Goal: Information Seeking & Learning: Learn about a topic

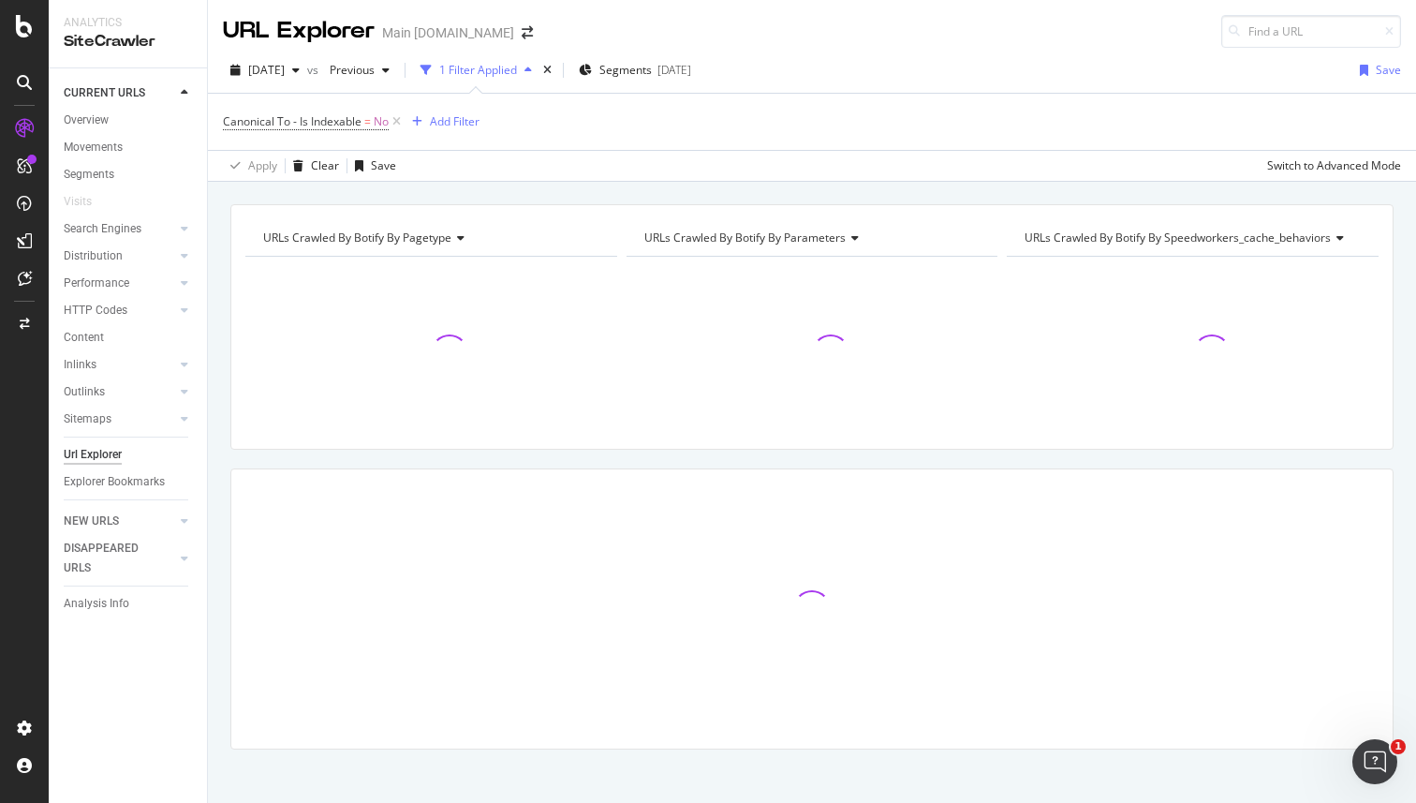
click at [892, 199] on div "URLs Crawled By Botify By pagetype Chart (by Value) Table Expand Export as CSV …" at bounding box center [812, 204] width 1208 height 45
click at [1273, 194] on div "URLs Crawled By Botify By pagetype Chart (by Value) Table Expand Export as CSV …" at bounding box center [812, 204] width 1208 height 45
click at [473, 128] on div "Add Filter" at bounding box center [455, 121] width 50 height 16
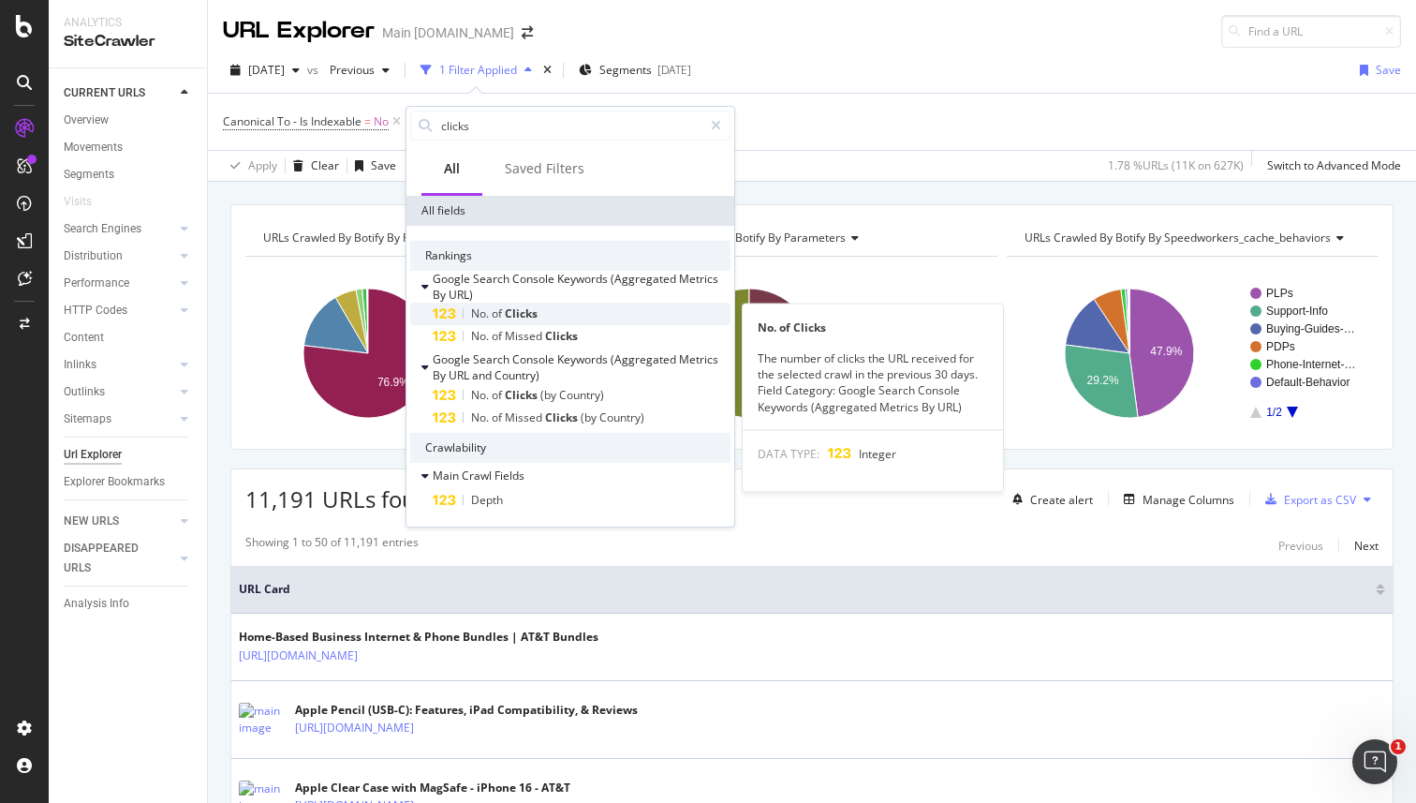
type input "clicks"
click at [553, 314] on div "No. of Clicks" at bounding box center [582, 313] width 298 height 22
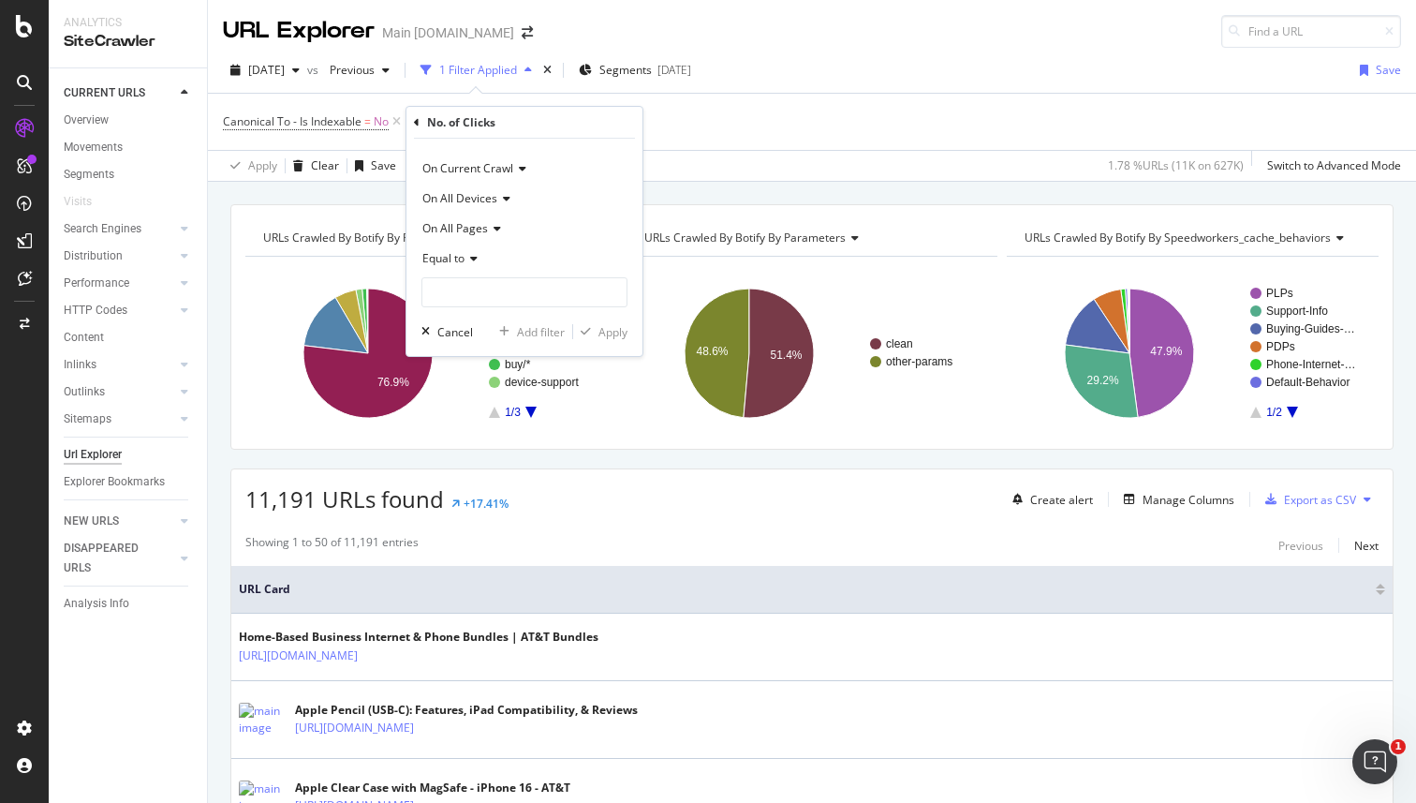
click at [772, 129] on div "Canonical To - Is Indexable = No Add Filter" at bounding box center [812, 122] width 1178 height 56
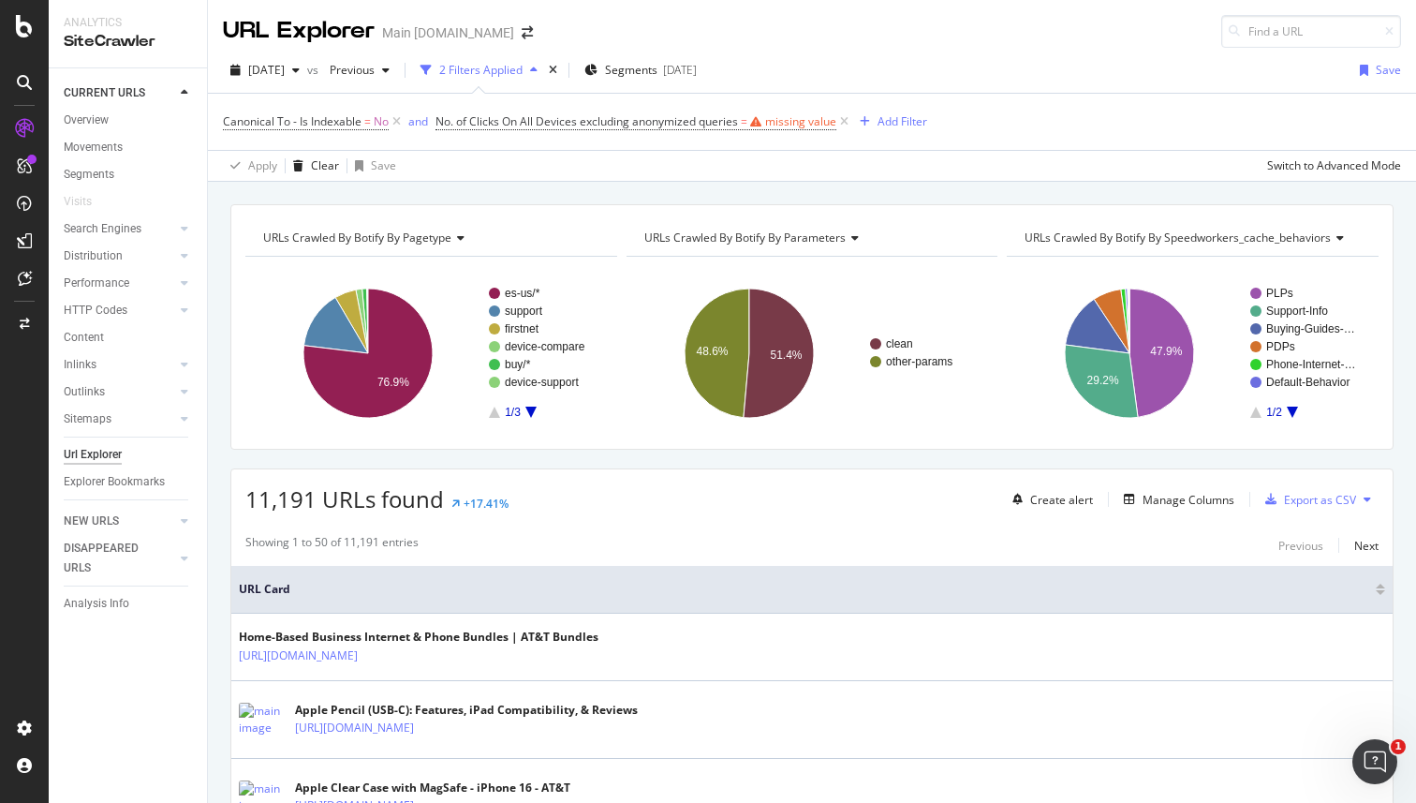
drag, startPoint x: 848, startPoint y: 120, endPoint x: 828, endPoint y: 123, distance: 20.8
click at [848, 120] on icon at bounding box center [844, 121] width 16 height 19
click at [465, 119] on div "Add Filter" at bounding box center [455, 121] width 50 height 16
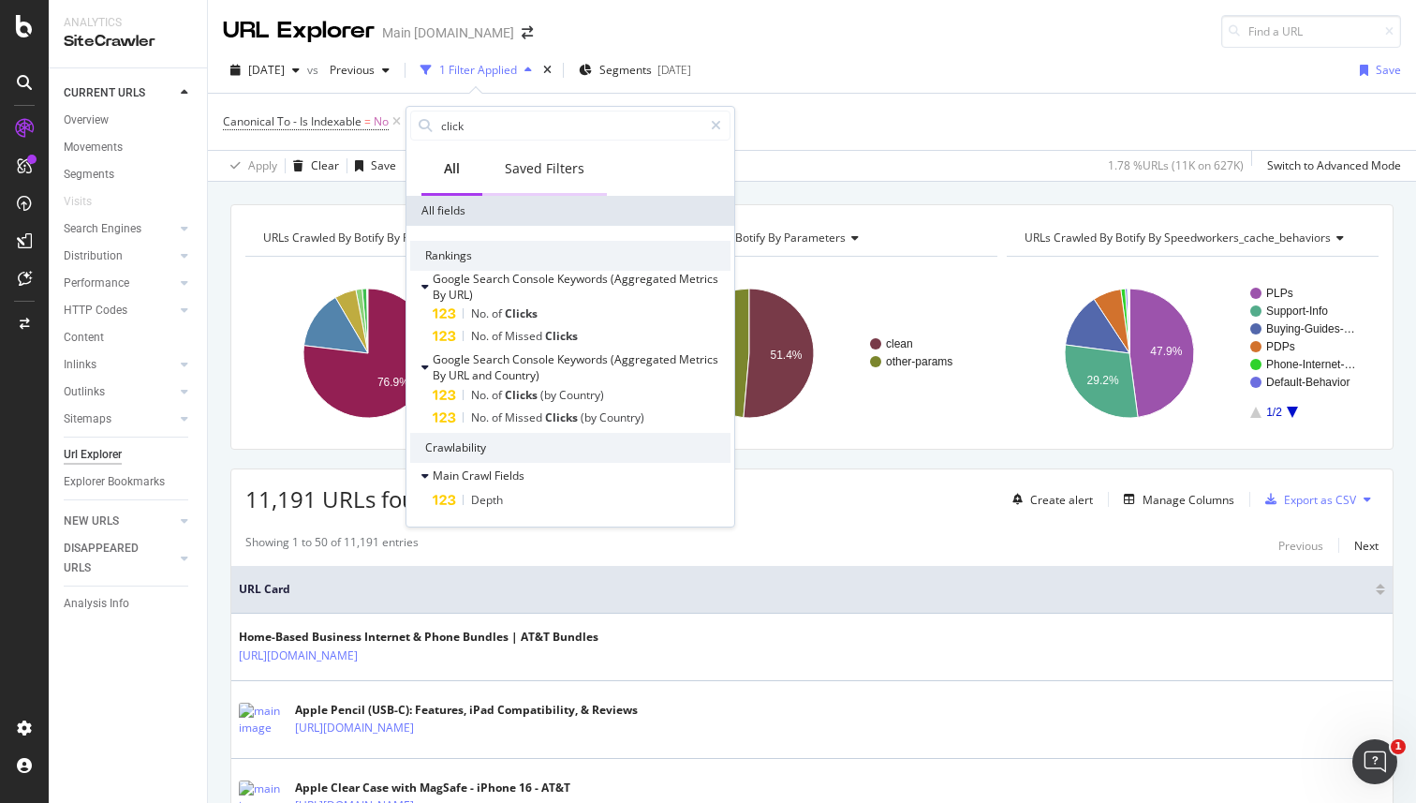
type input "clicks"
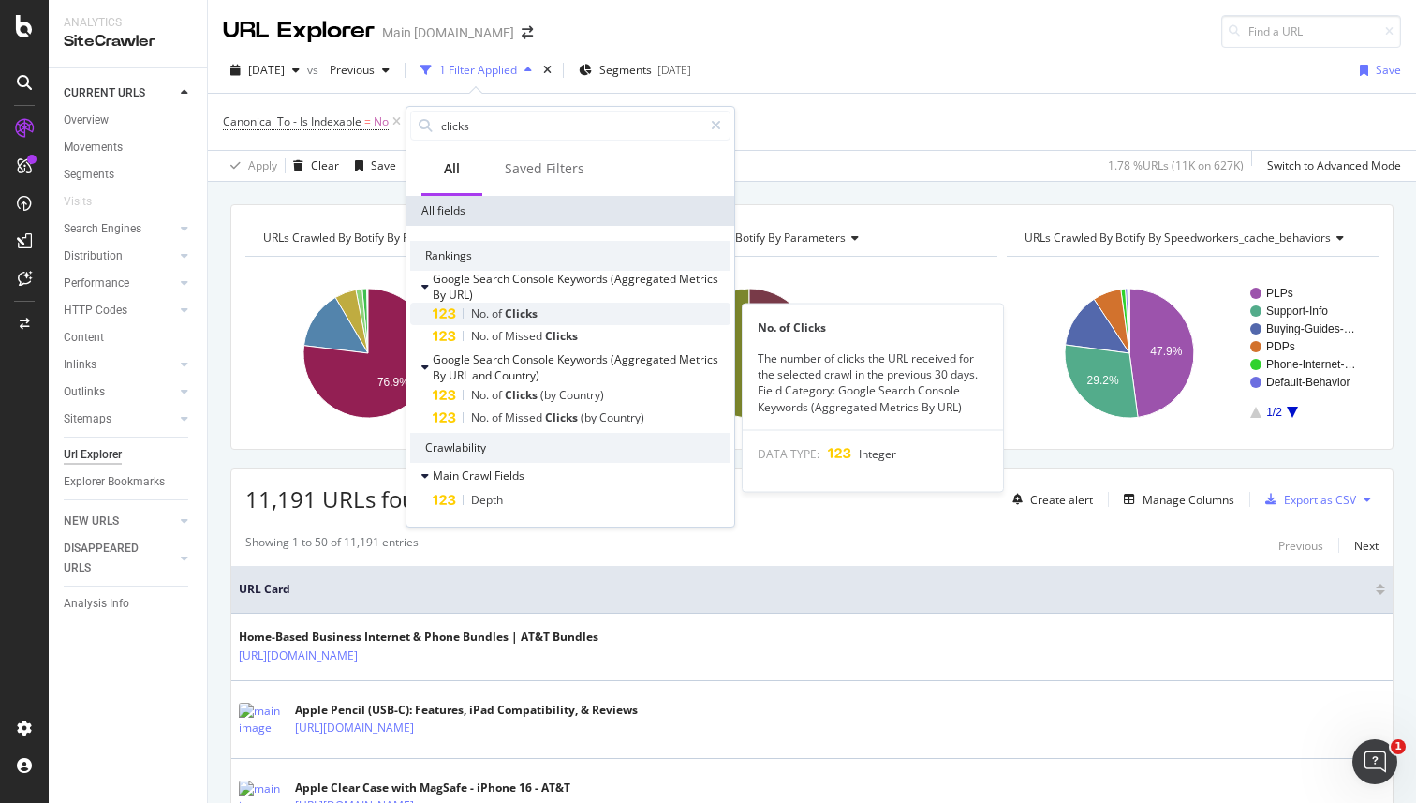
click at [558, 314] on div "No. of Clicks" at bounding box center [582, 313] width 298 height 22
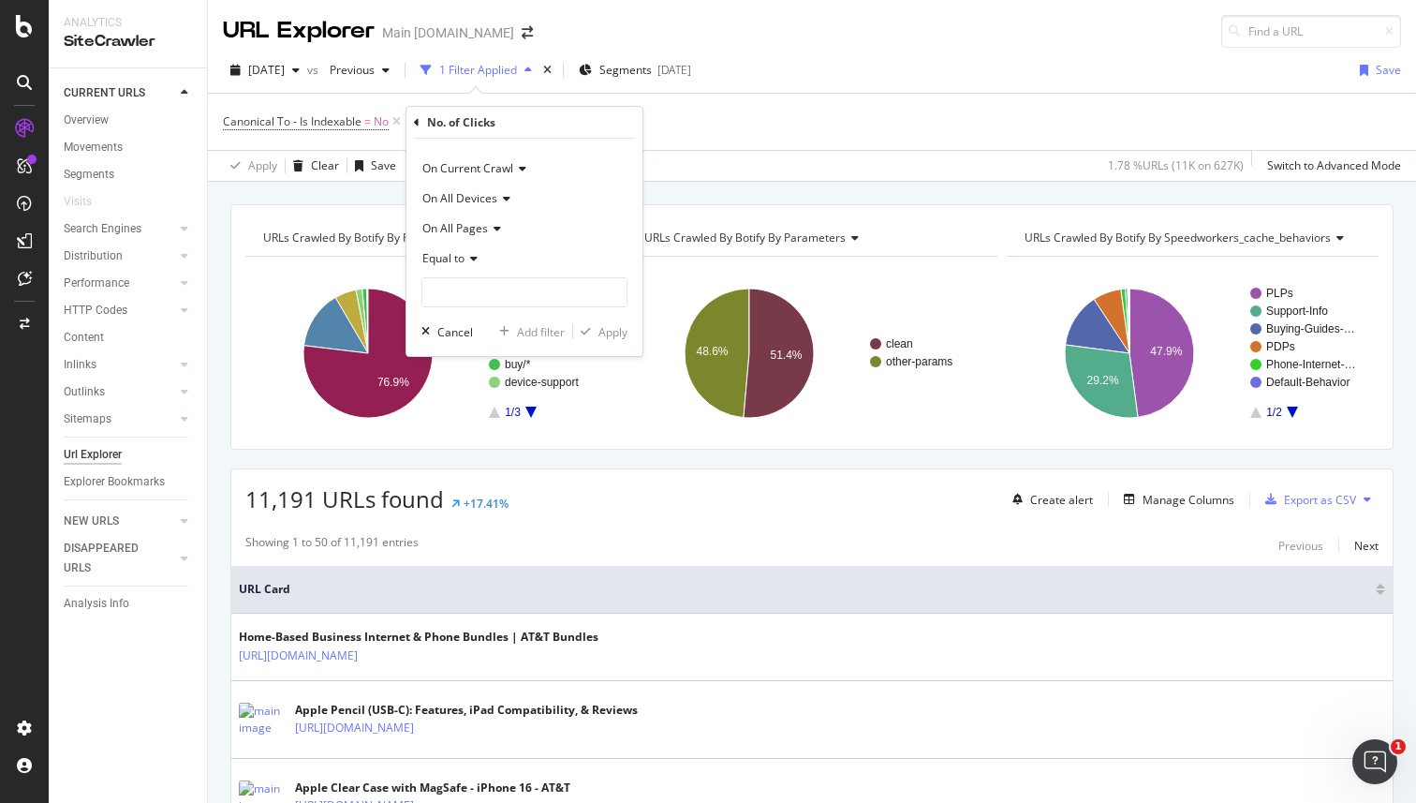
click at [473, 254] on icon at bounding box center [470, 258] width 13 height 11
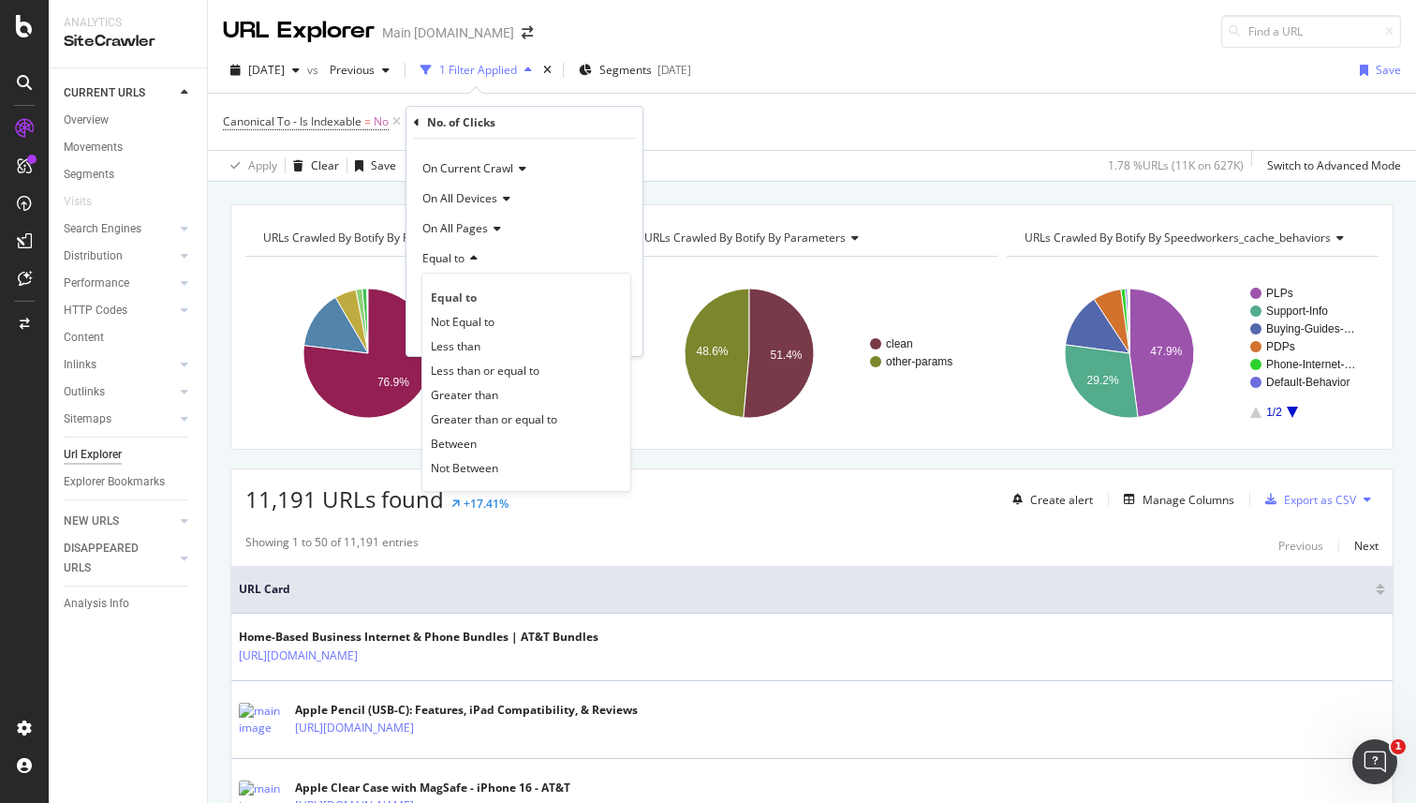
click at [491, 227] on icon at bounding box center [494, 228] width 13 height 11
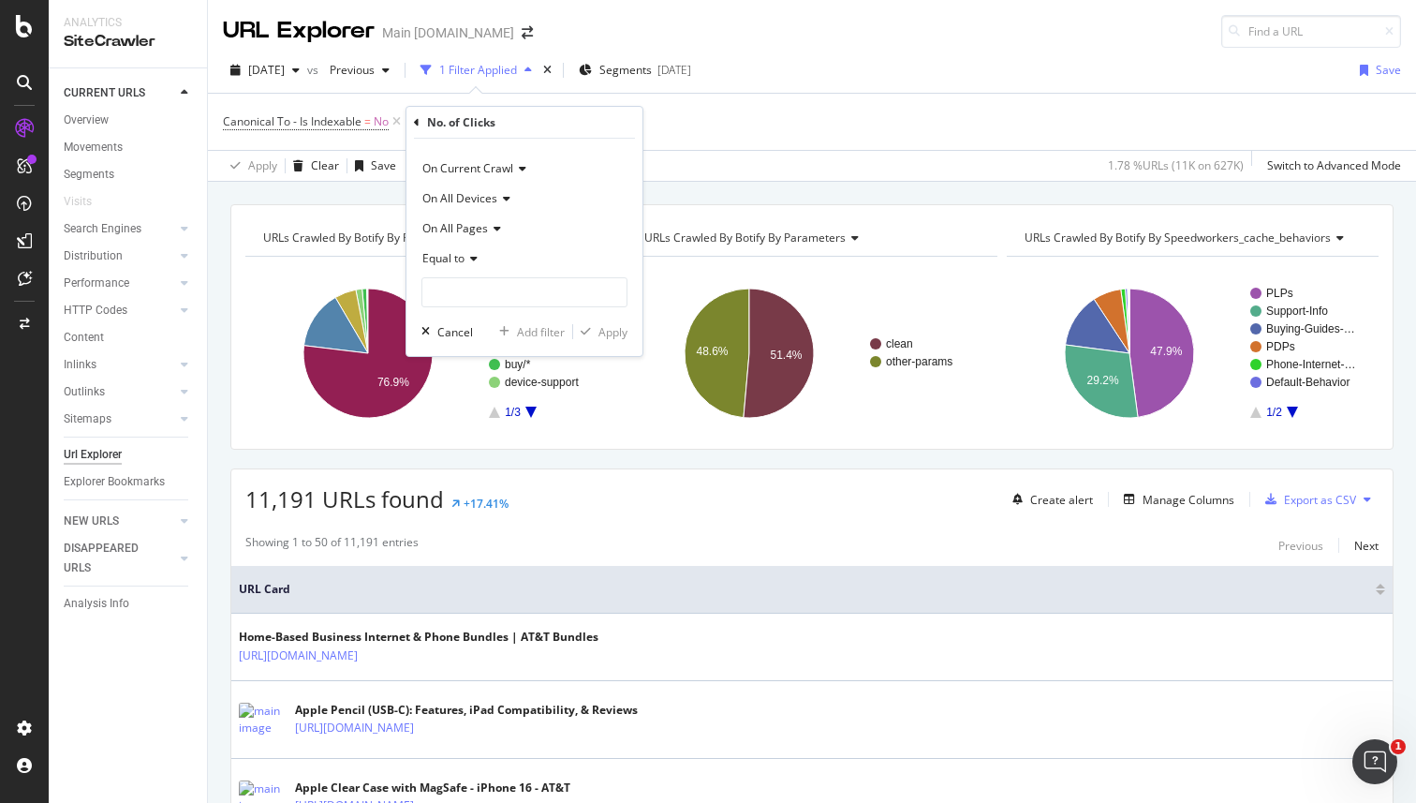
click at [494, 206] on div "On All Devices" at bounding box center [524, 199] width 206 height 30
click at [509, 174] on span "On Current Crawl" at bounding box center [467, 168] width 91 height 16
click at [506, 215] on div "On Current Crawl" at bounding box center [526, 207] width 200 height 24
click at [421, 124] on div "No. of Clicks" at bounding box center [524, 123] width 221 height 32
click at [418, 123] on icon at bounding box center [417, 122] width 6 height 11
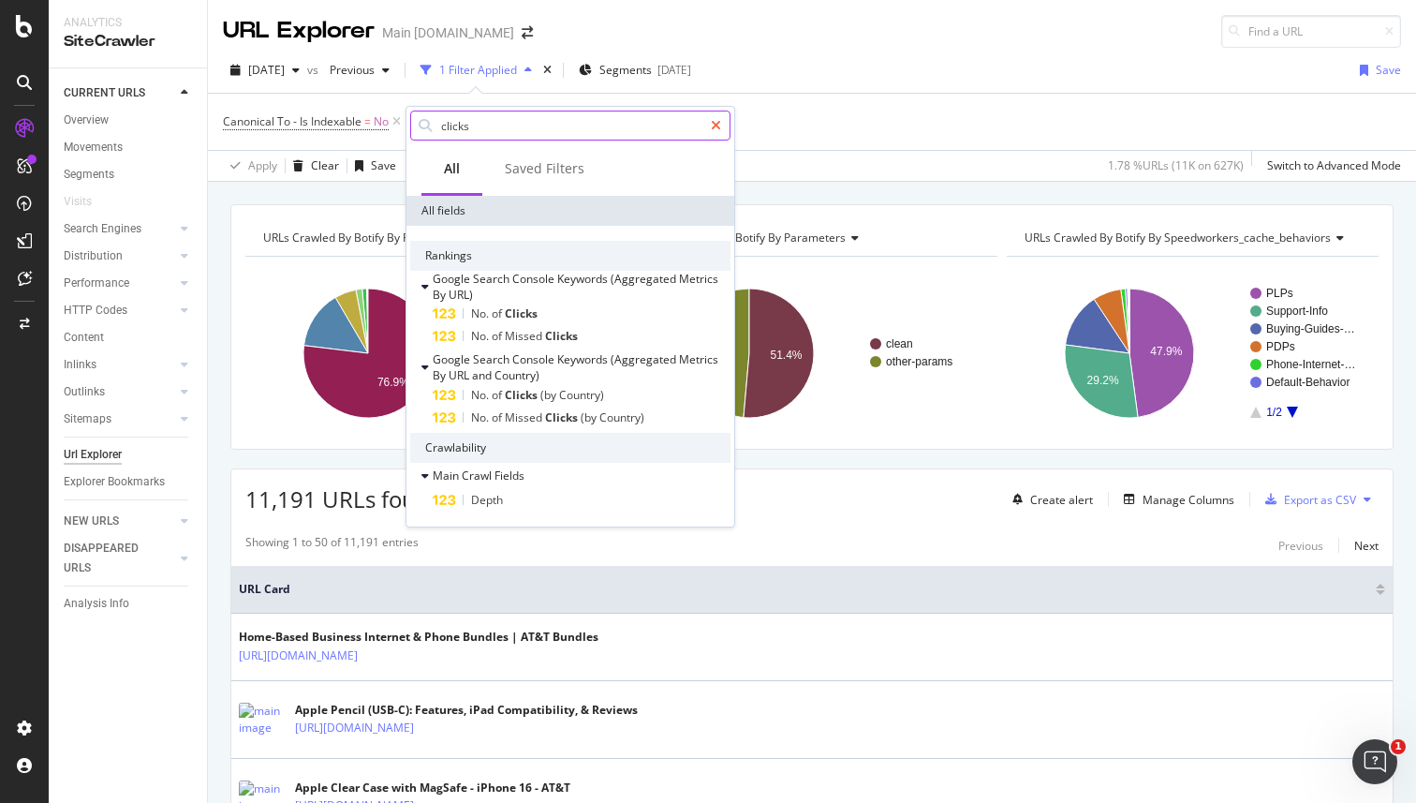
click at [714, 121] on icon at bounding box center [716, 125] width 10 height 13
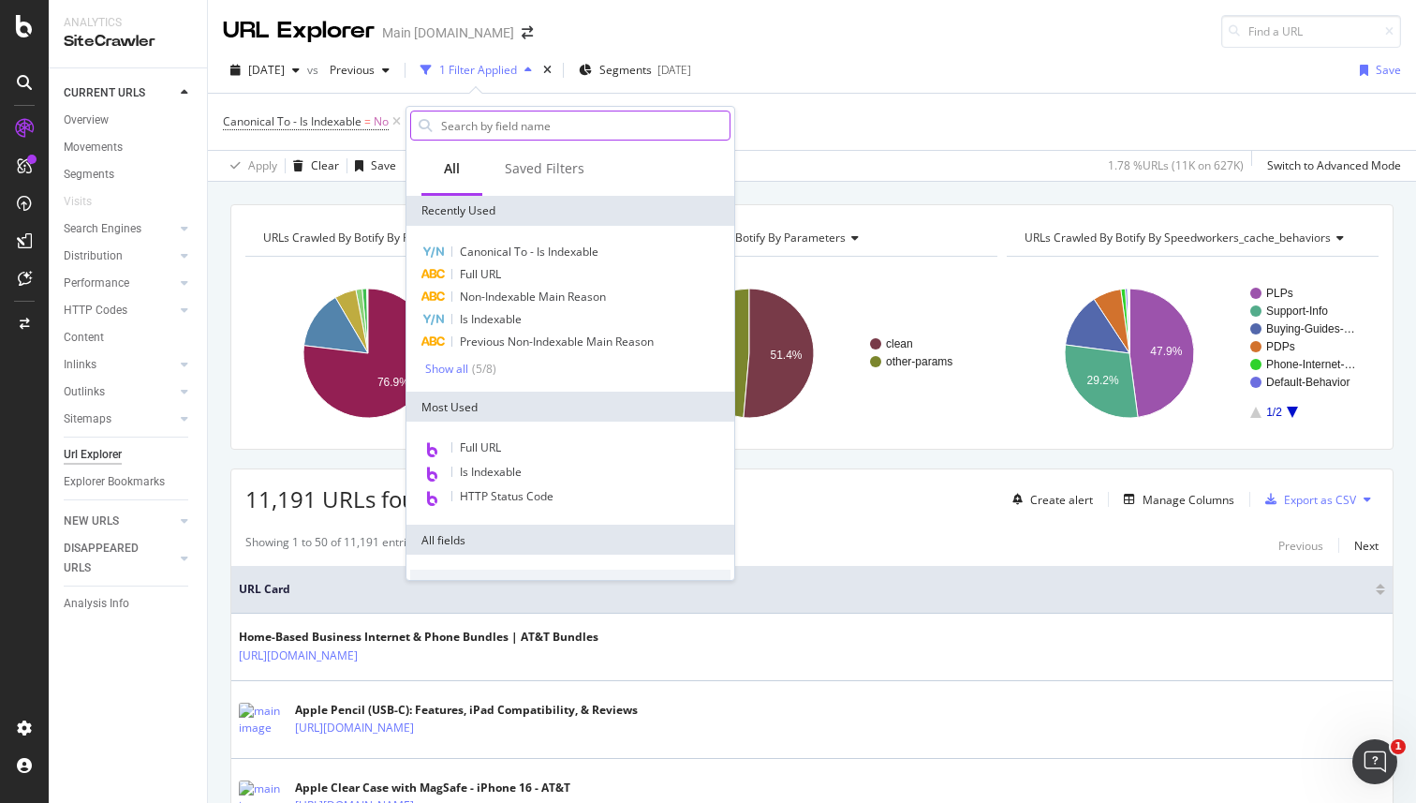
click at [1056, 541] on div "Showing 1 to 50 of 11,191 entries Previous Next" at bounding box center [811, 545] width 1161 height 22
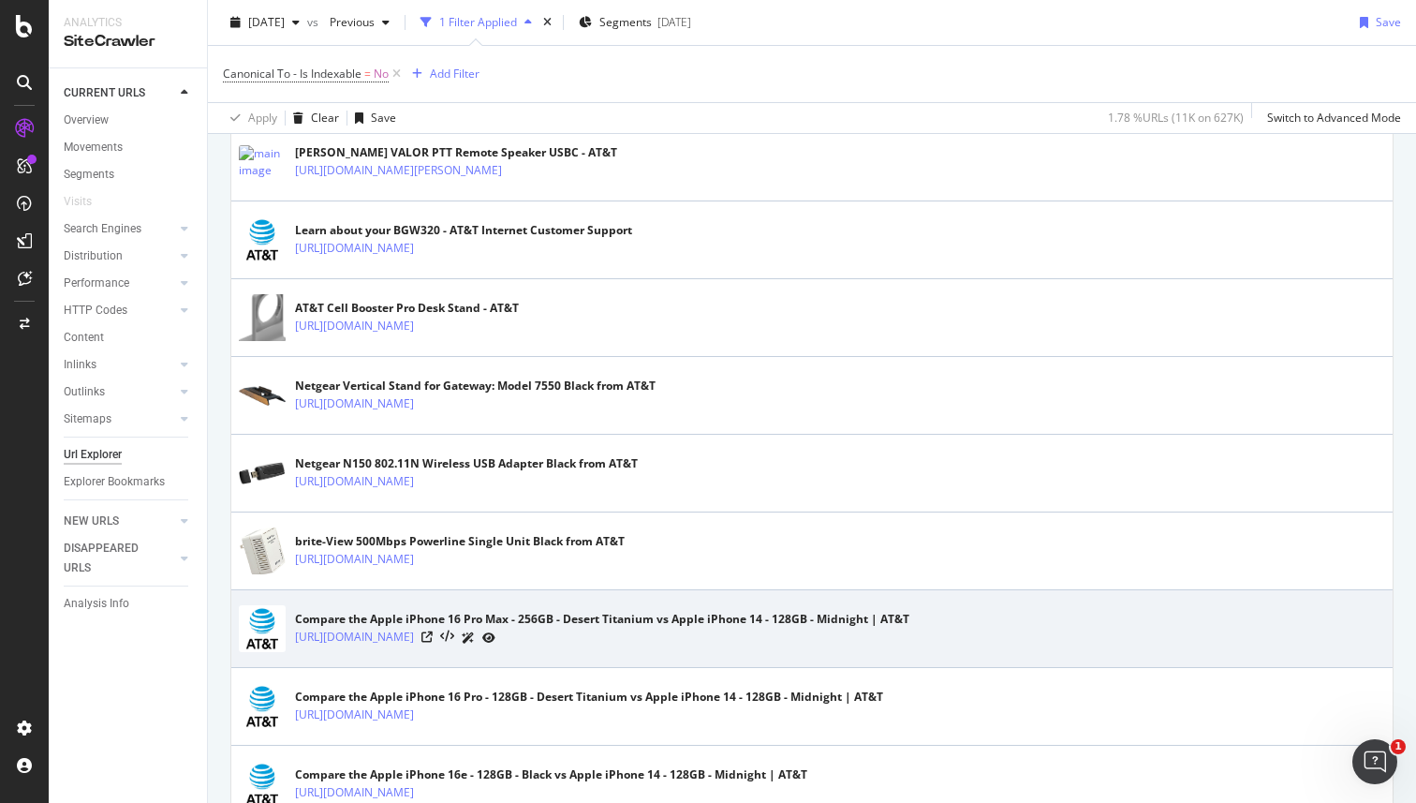
scroll to position [3822, 0]
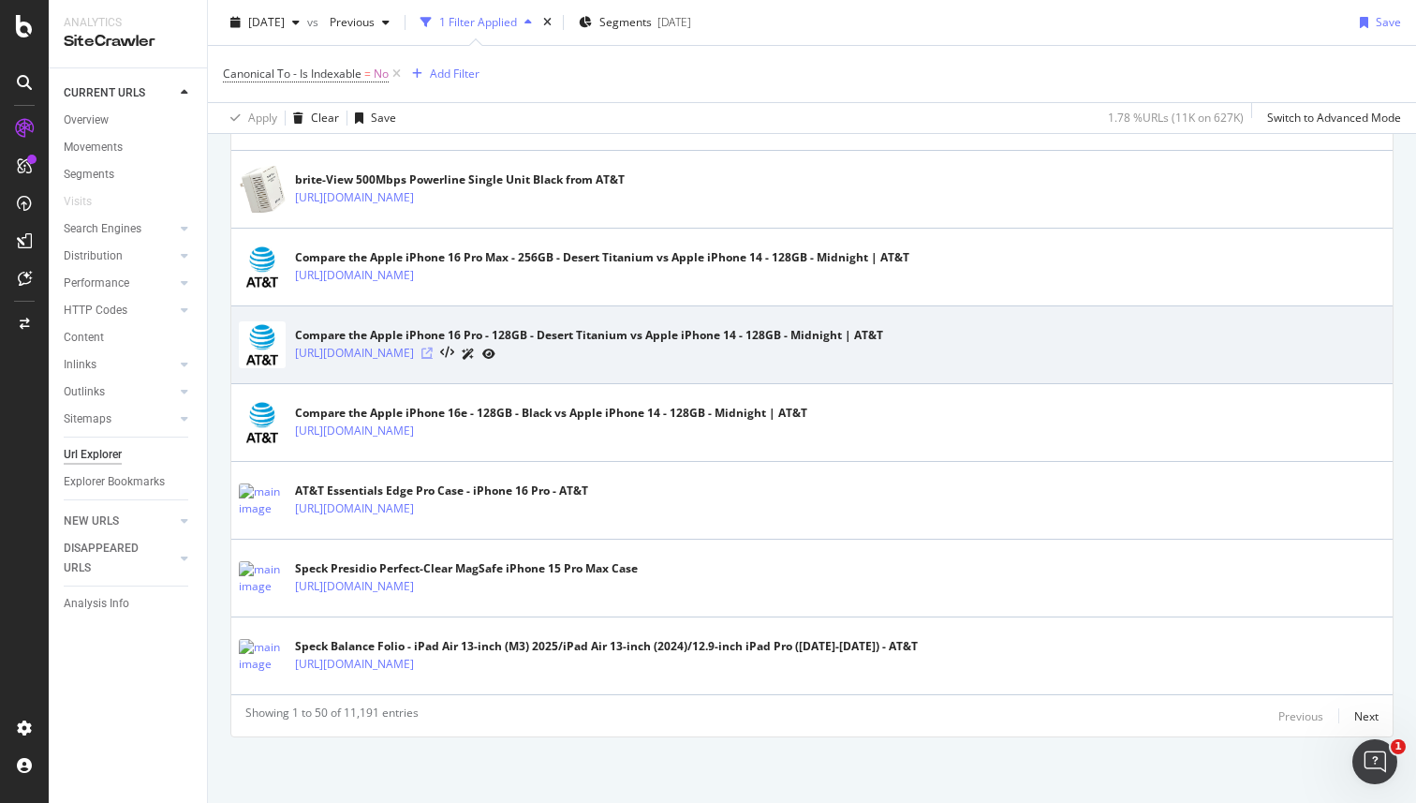
click at [433, 354] on icon at bounding box center [426, 352] width 11 height 11
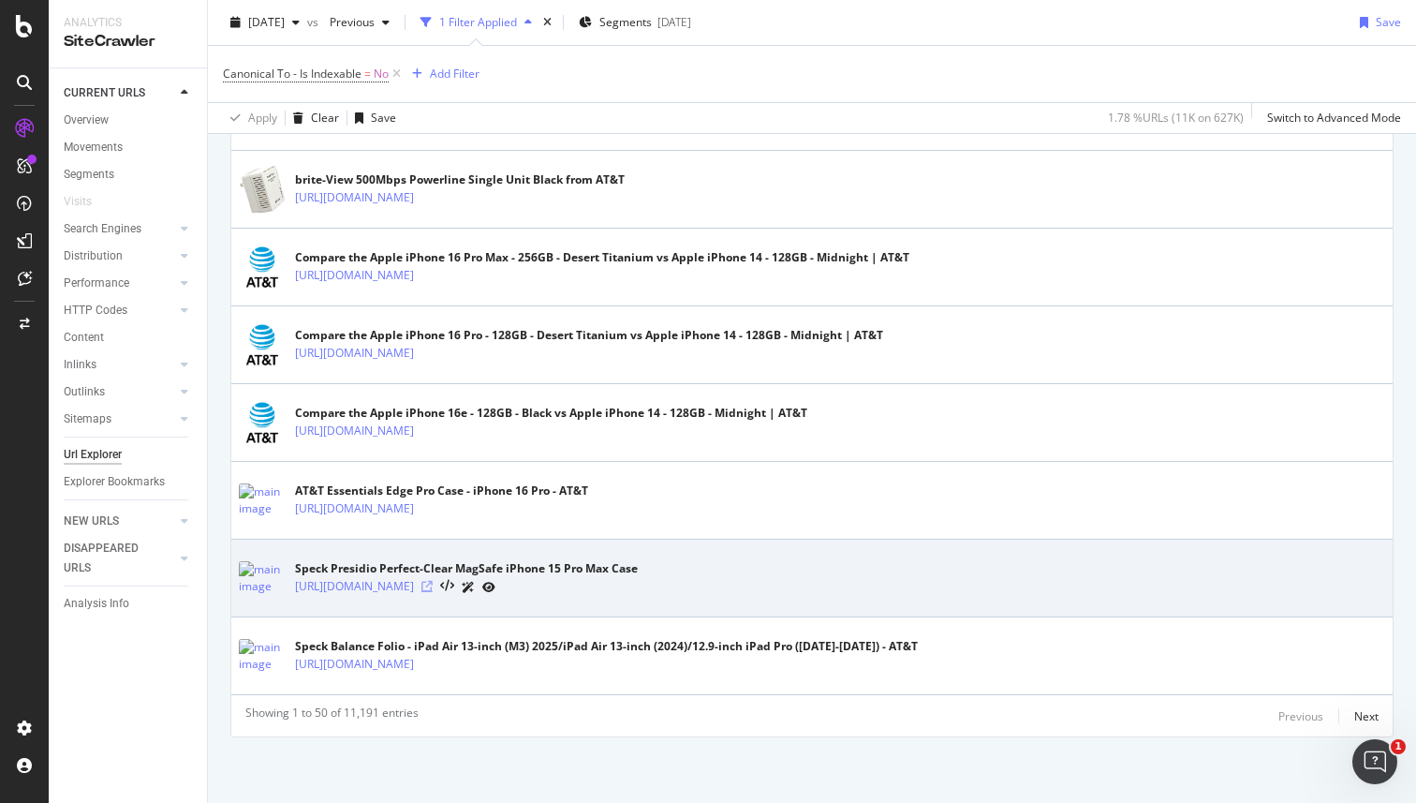
click at [433, 584] on icon at bounding box center [426, 586] width 11 height 11
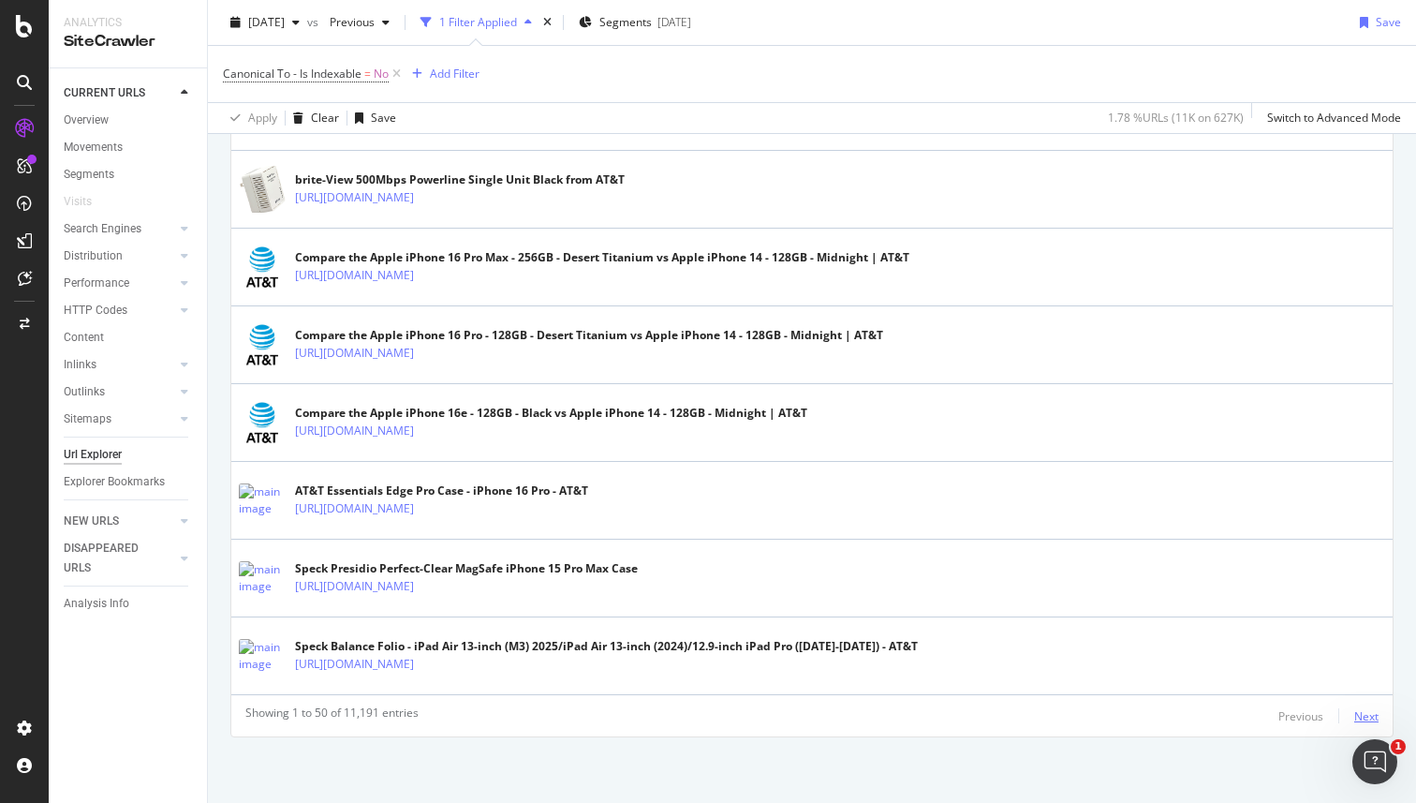
click at [1356, 708] on div "Next" at bounding box center [1366, 716] width 24 height 16
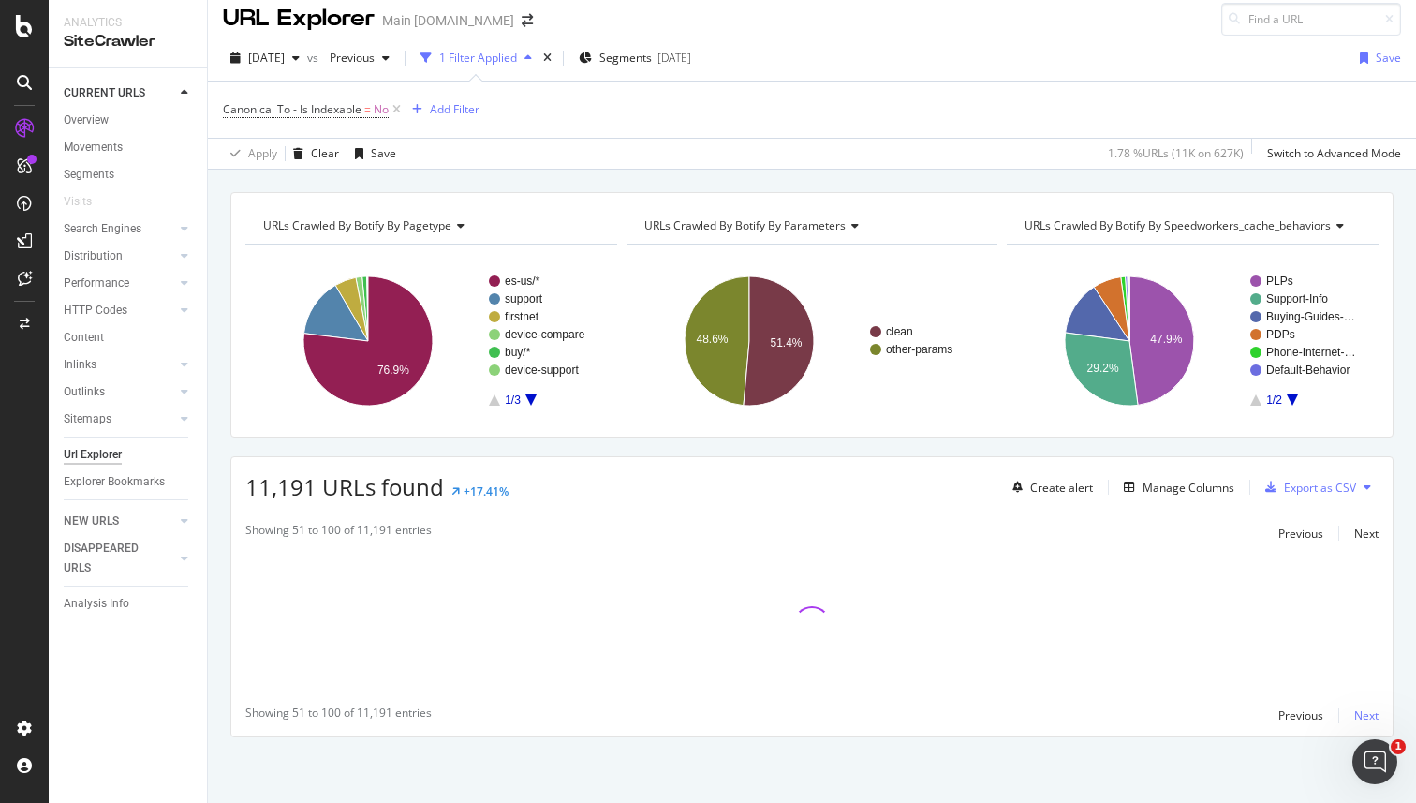
scroll to position [12, 0]
click at [907, 441] on div "URLs Crawled By Botify By pagetype Chart (by Value) Table Expand Export as CSV …" at bounding box center [812, 497] width 1208 height 611
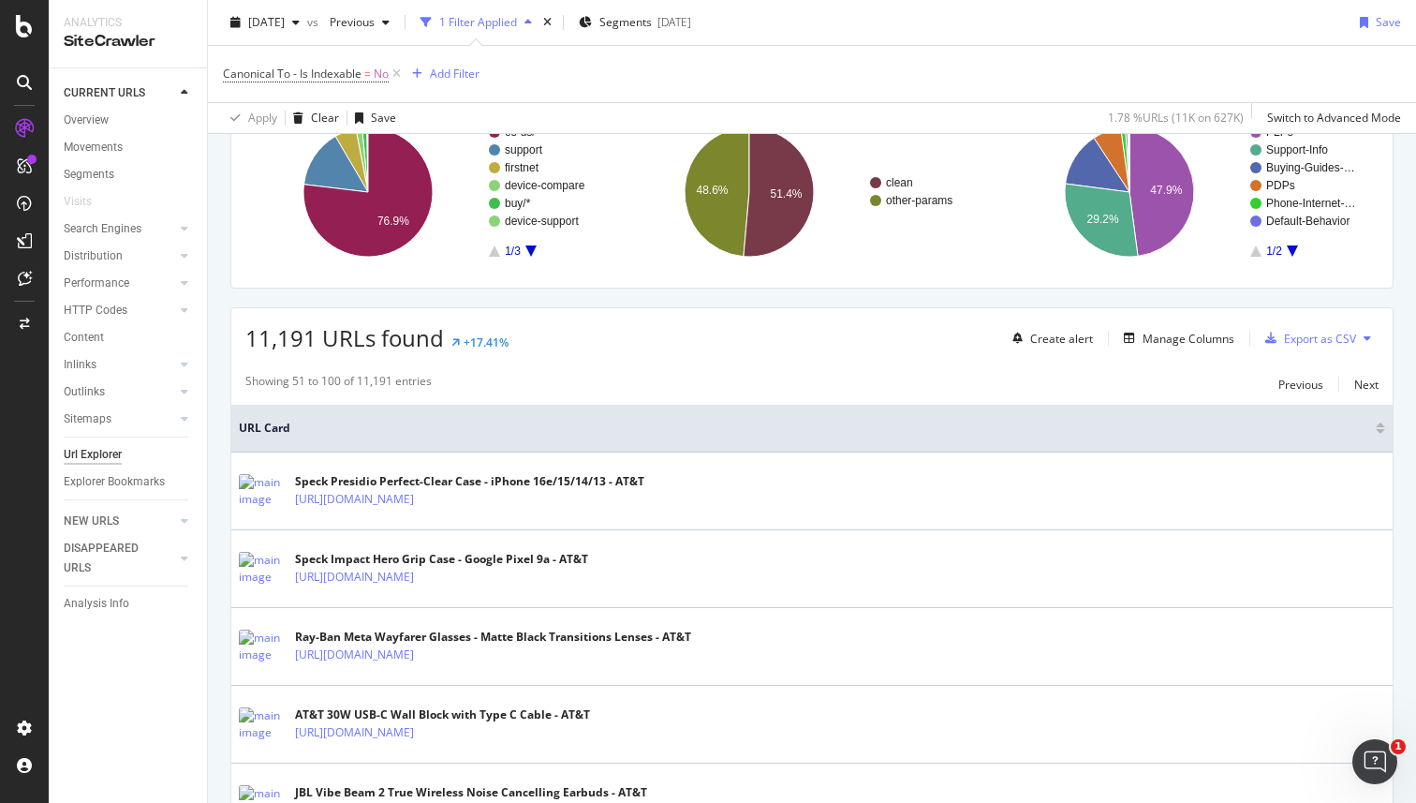
scroll to position [0, 0]
